Goal: Complete application form: Complete application form

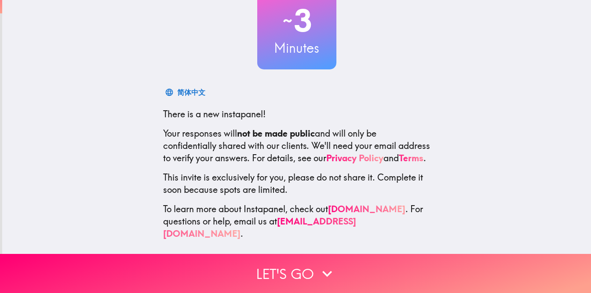
scroll to position [66, 0]
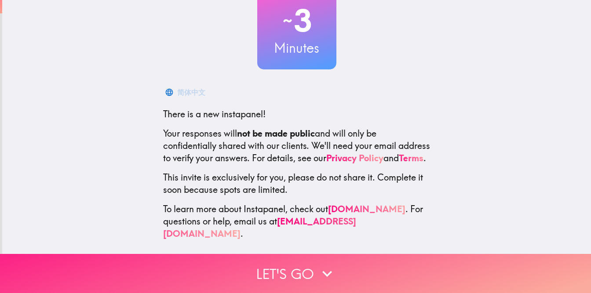
click at [291, 274] on button "Let's go" at bounding box center [295, 273] width 591 height 39
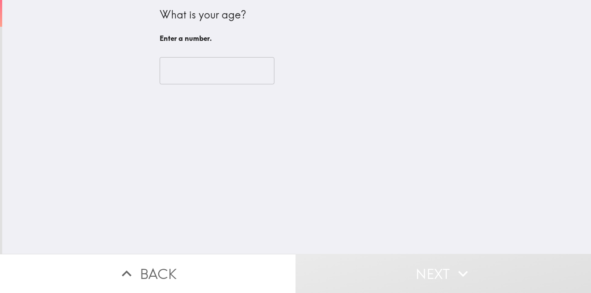
click at [201, 82] on input "number" at bounding box center [217, 70] width 115 height 27
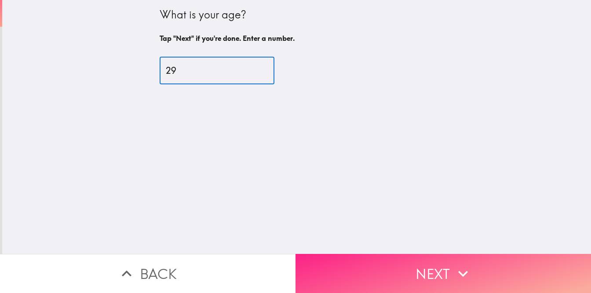
type input "29"
click at [398, 283] on button "Next" at bounding box center [442, 273] width 295 height 39
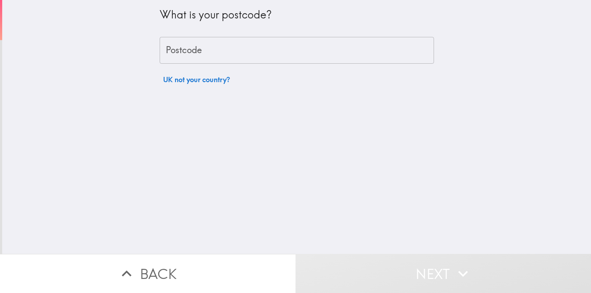
click at [294, 55] on input "Postcode" at bounding box center [297, 50] width 274 height 27
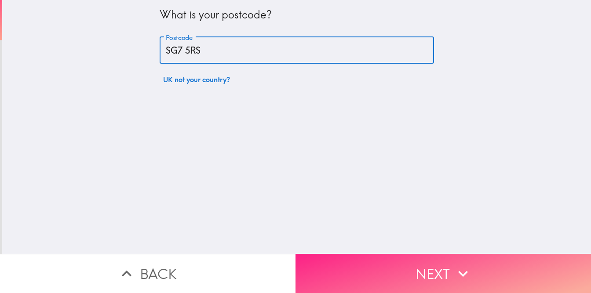
type input "SG7 5RS"
click at [441, 265] on button "Next" at bounding box center [442, 273] width 295 height 39
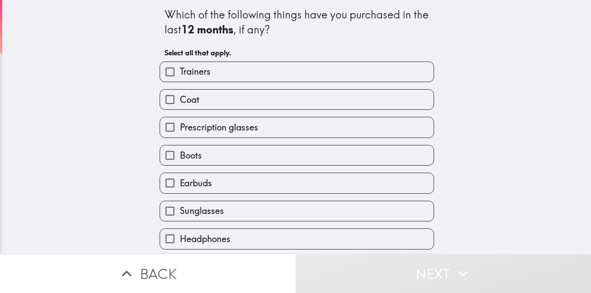
click at [362, 79] on label "Trainers" at bounding box center [296, 72] width 273 height 20
click at [180, 79] on input "Trainers" at bounding box center [170, 72] width 20 height 20
checkbox input "true"
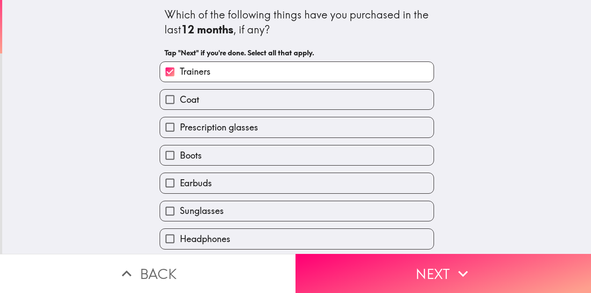
click at [301, 121] on label "Prescription glasses" at bounding box center [296, 127] width 273 height 20
click at [180, 121] on input "Prescription glasses" at bounding box center [170, 127] width 20 height 20
checkbox input "true"
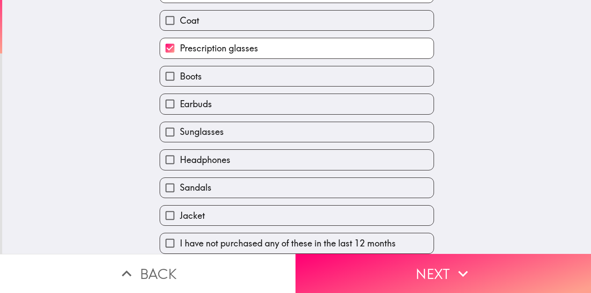
scroll to position [83, 0]
click at [235, 184] on label "Sandals" at bounding box center [296, 188] width 273 height 20
click at [180, 184] on input "Sandals" at bounding box center [170, 188] width 20 height 20
checkbox input "true"
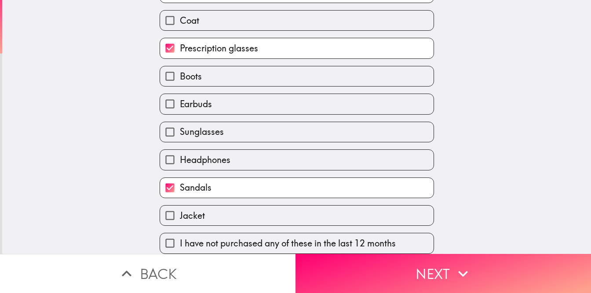
click at [360, 102] on label "Earbuds" at bounding box center [296, 104] width 273 height 20
click at [180, 102] on input "Earbuds" at bounding box center [170, 104] width 20 height 20
checkbox input "true"
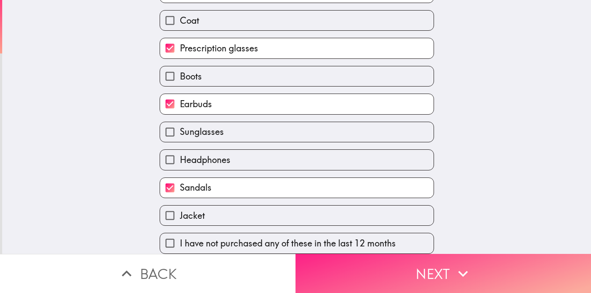
click at [371, 276] on button "Next" at bounding box center [442, 273] width 295 height 39
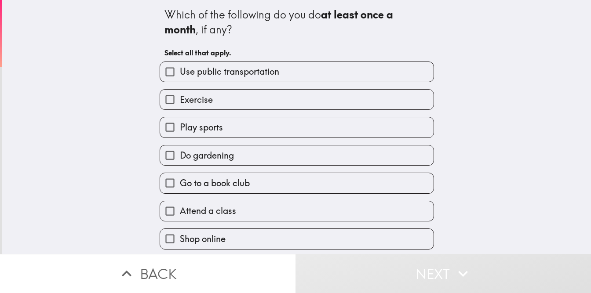
click at [365, 68] on label "Use public transportation" at bounding box center [296, 72] width 273 height 20
click at [180, 68] on input "Use public transportation" at bounding box center [170, 72] width 20 height 20
checkbox input "true"
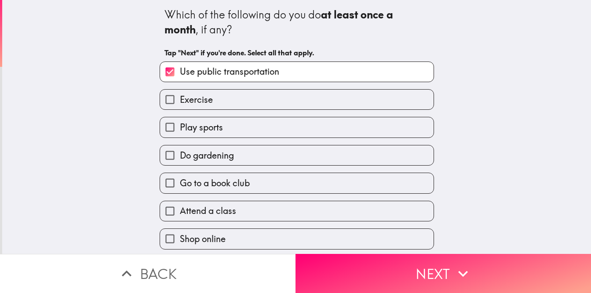
click at [335, 101] on label "Exercise" at bounding box center [296, 100] width 273 height 20
click at [180, 101] on input "Exercise" at bounding box center [170, 100] width 20 height 20
checkbox input "true"
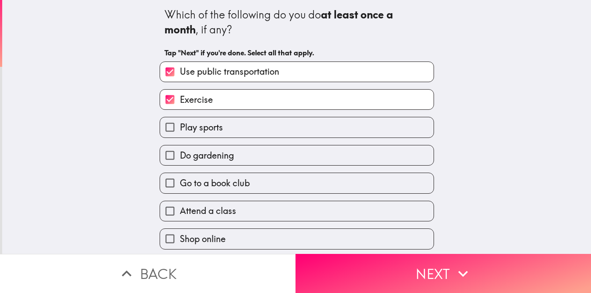
click at [305, 135] on label "Play sports" at bounding box center [296, 127] width 273 height 20
click at [180, 135] on input "Play sports" at bounding box center [170, 127] width 20 height 20
checkbox input "true"
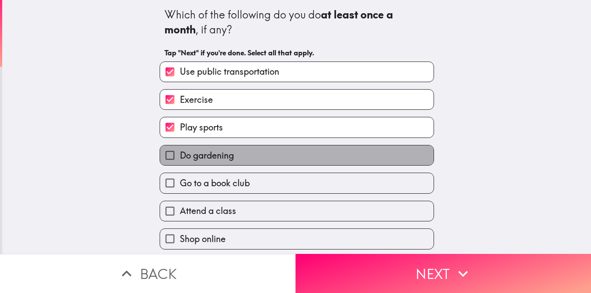
click at [295, 153] on label "Do gardening" at bounding box center [296, 155] width 273 height 20
click at [180, 153] on input "Do gardening" at bounding box center [170, 155] width 20 height 20
checkbox input "true"
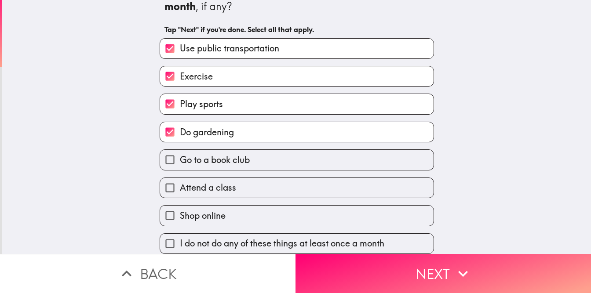
scroll to position [26, 0]
click at [267, 217] on label "Shop online" at bounding box center [296, 216] width 273 height 20
click at [180, 217] on input "Shop online" at bounding box center [170, 216] width 20 height 20
checkbox input "true"
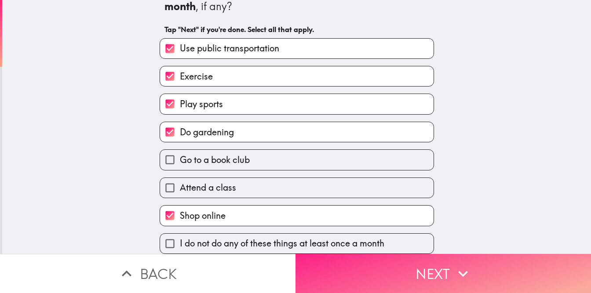
click at [387, 273] on button "Next" at bounding box center [442, 273] width 295 height 39
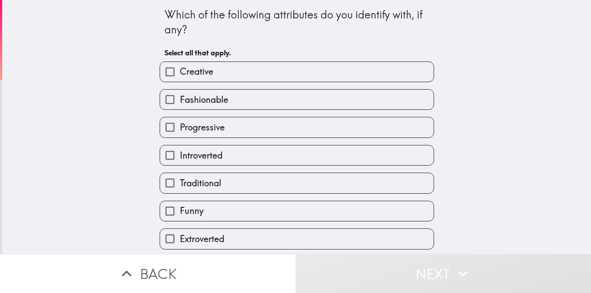
click at [356, 63] on label "Creative" at bounding box center [296, 72] width 273 height 20
click at [180, 63] on input "Creative" at bounding box center [170, 72] width 20 height 20
checkbox input "true"
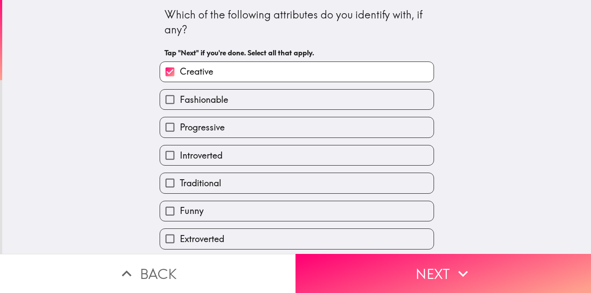
click at [281, 207] on label "Funny" at bounding box center [296, 211] width 273 height 20
click at [180, 207] on input "Funny" at bounding box center [170, 211] width 20 height 20
checkbox input "true"
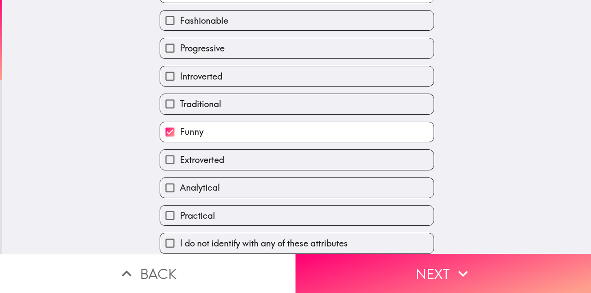
scroll to position [83, 0]
click at [294, 189] on label "Analytical" at bounding box center [296, 188] width 273 height 20
click at [180, 189] on input "Analytical" at bounding box center [170, 188] width 20 height 20
checkbox input "true"
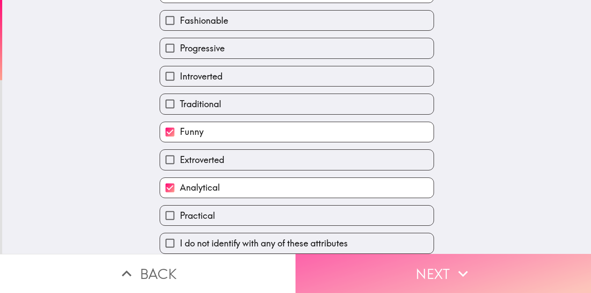
click at [365, 282] on button "Next" at bounding box center [442, 273] width 295 height 39
